Goal: Find specific page/section: Find specific page/section

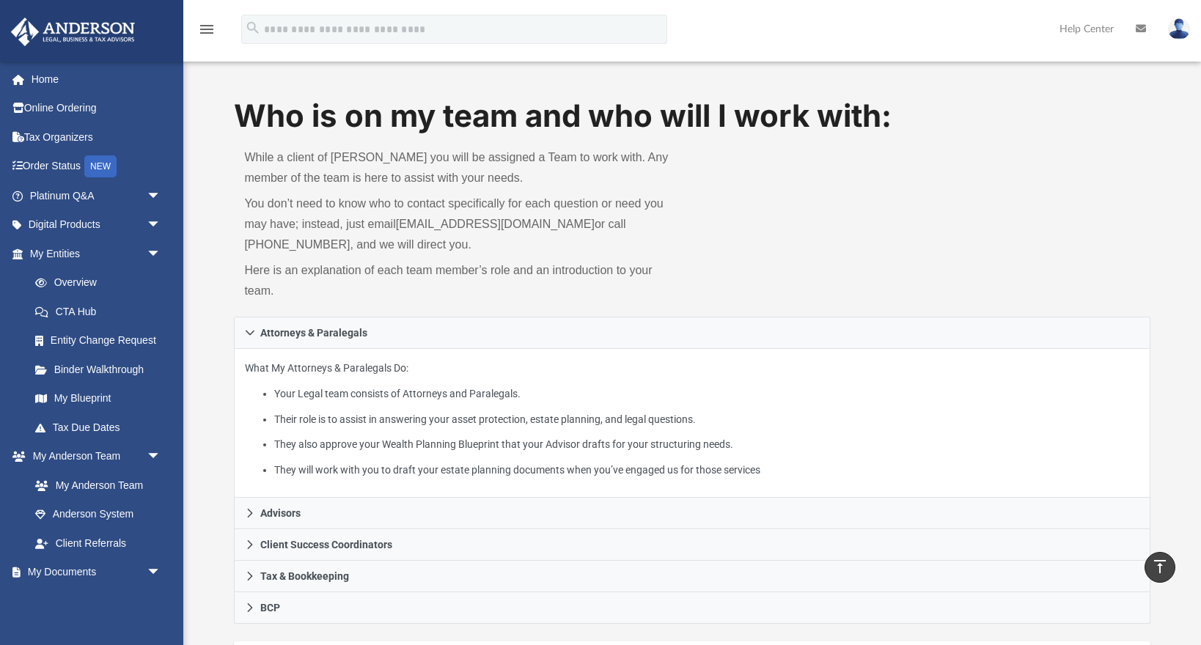
scroll to position [376, 0]
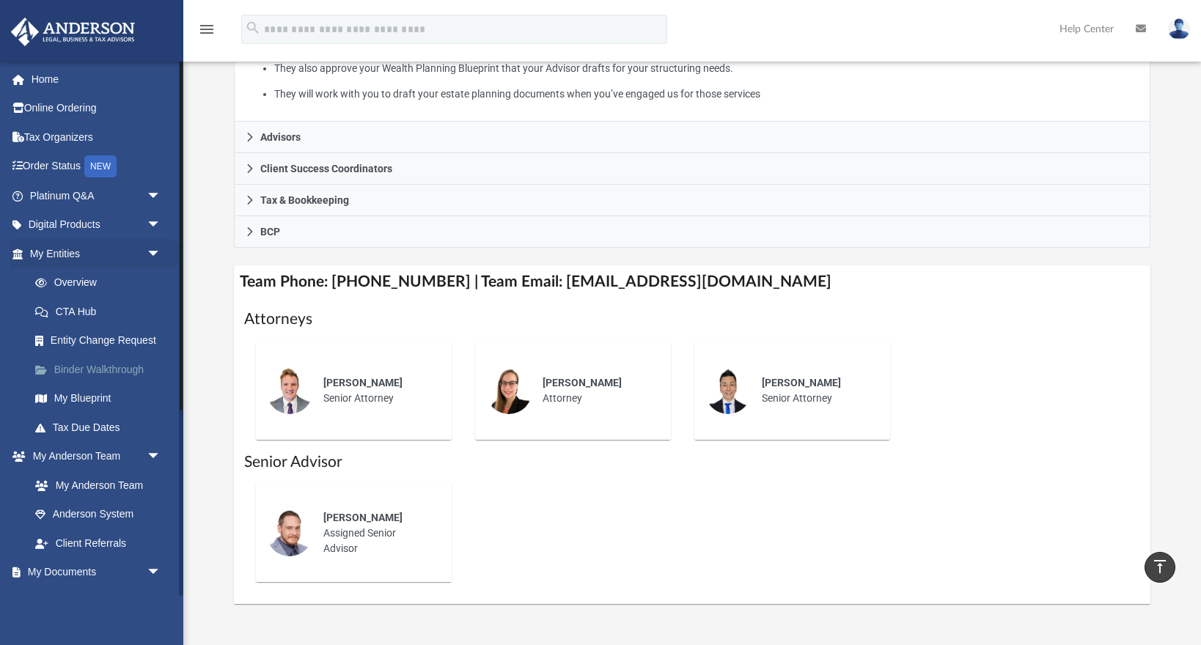
click at [111, 366] on link "Binder Walkthrough" at bounding box center [102, 369] width 163 height 29
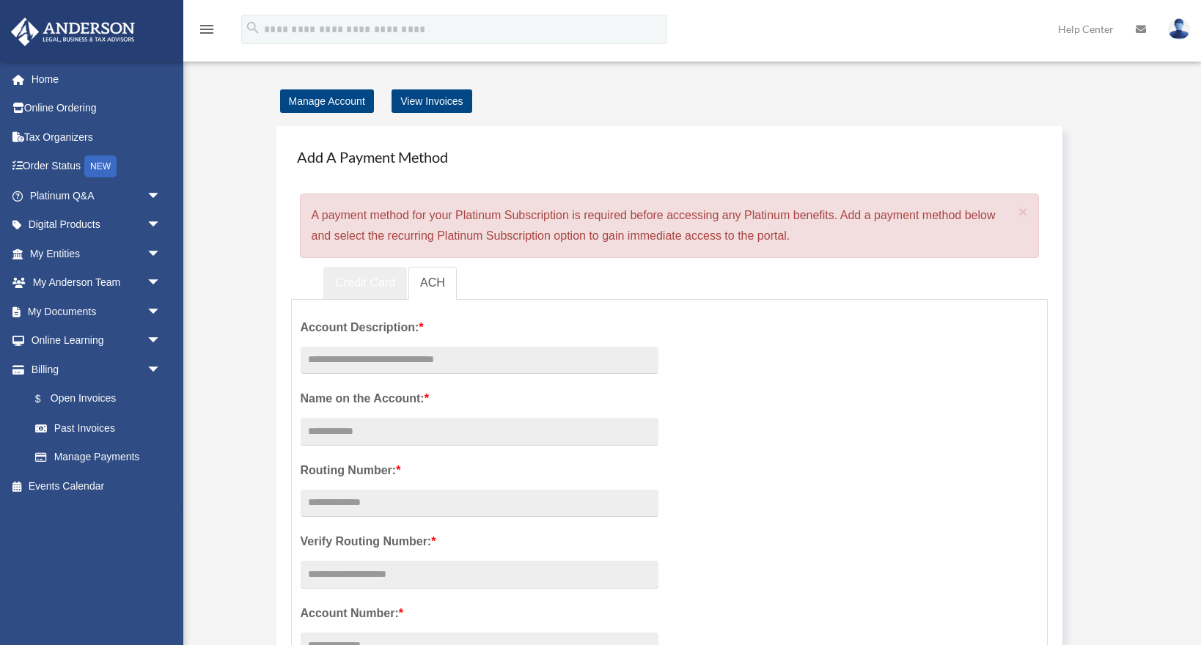
click at [360, 284] on link "Credit Card" at bounding box center [365, 283] width 84 height 33
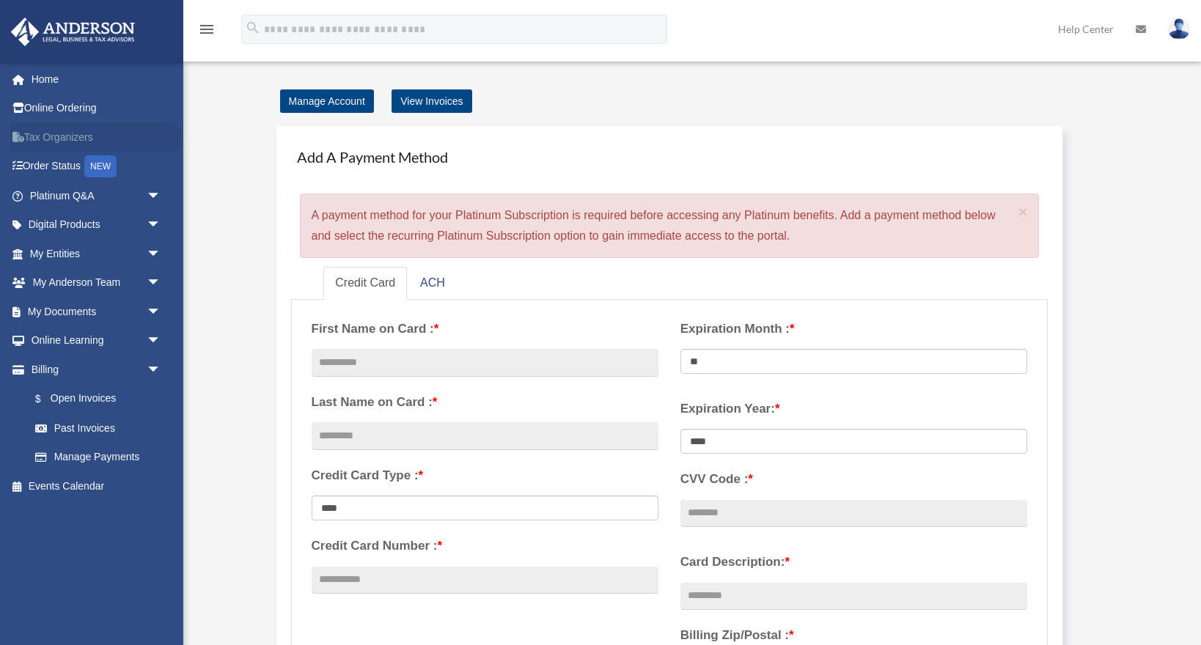
click at [62, 139] on link "Tax Organizers" at bounding box center [96, 136] width 173 height 29
click at [54, 138] on link "Tax Organizers" at bounding box center [96, 136] width 173 height 29
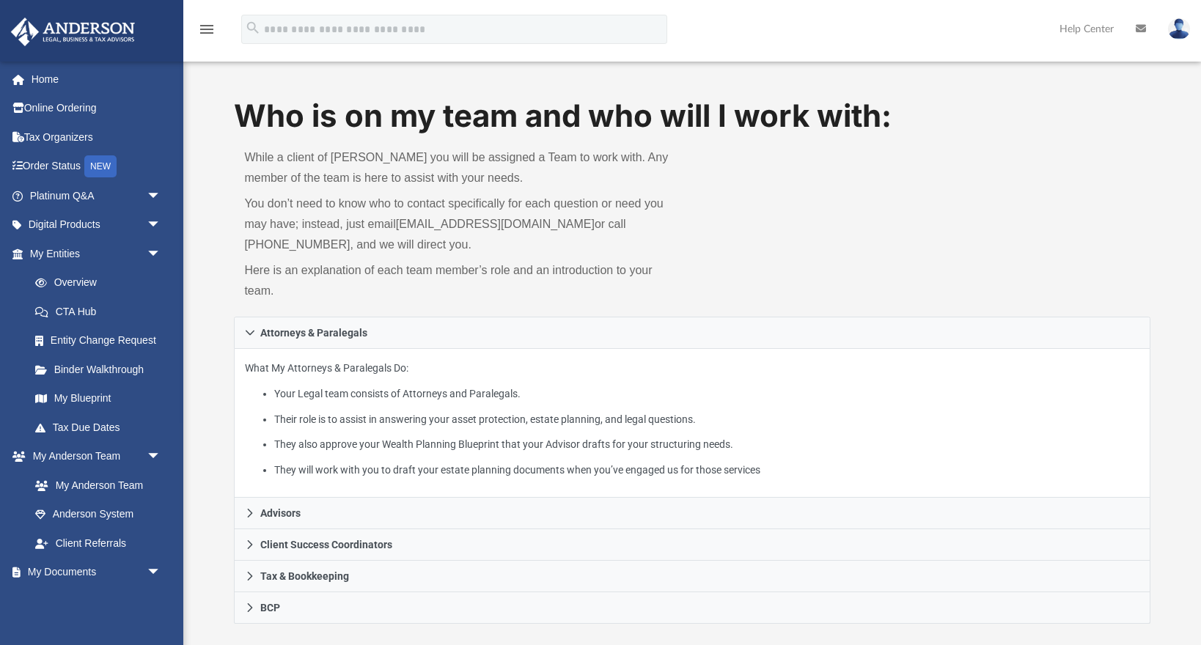
click at [1177, 34] on img at bounding box center [1179, 28] width 22 height 21
